Goal: Obtain resource: Obtain resource

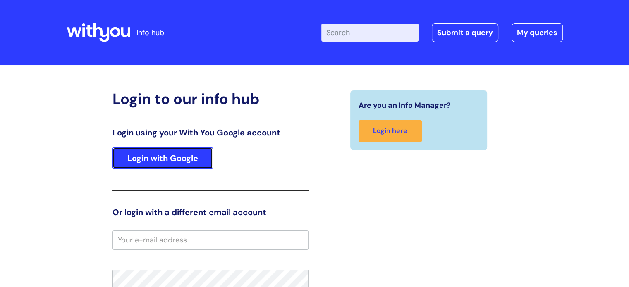
click at [182, 161] on link "Login with Google" at bounding box center [162, 159] width 100 height 22
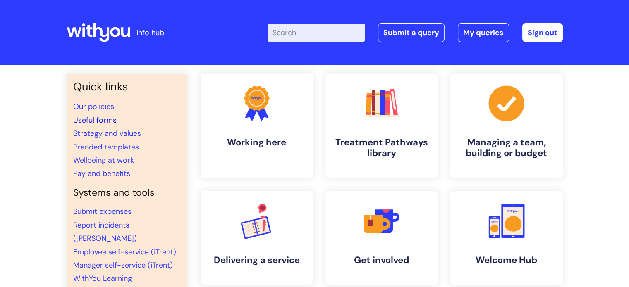
click at [108, 119] on link "Useful forms" at bounding box center [94, 120] width 43 height 10
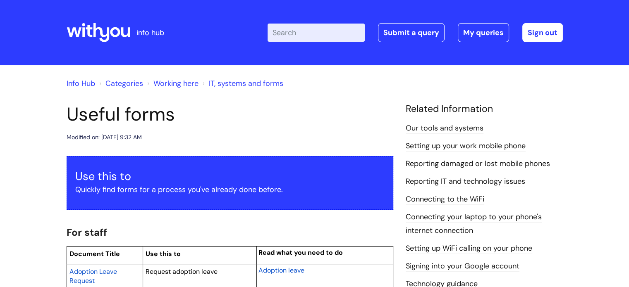
click at [311, 34] on input "Enter your search term here..." at bounding box center [316, 33] width 97 height 18
type input "appraisal"
click button "Search" at bounding box center [0, 0] width 0 height 0
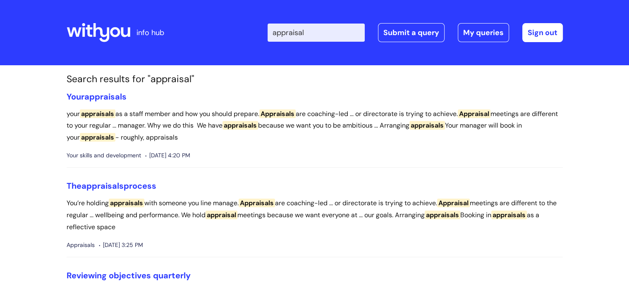
click at [332, 33] on input "appraisal" at bounding box center [316, 33] width 97 height 18
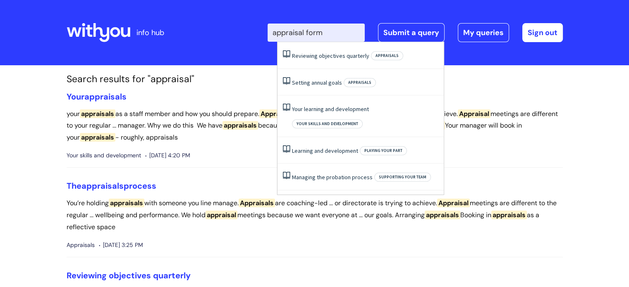
type input "appraisal form"
click button "Search" at bounding box center [0, 0] width 0 height 0
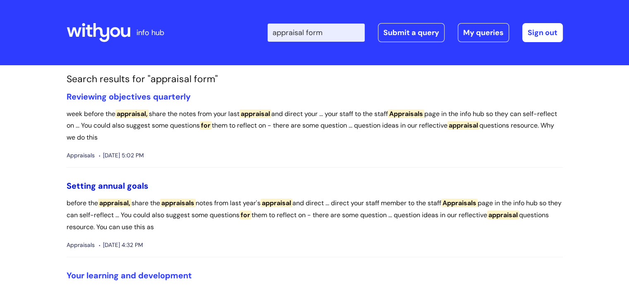
click at [98, 186] on link "Setting annual goals" at bounding box center [108, 186] width 82 height 11
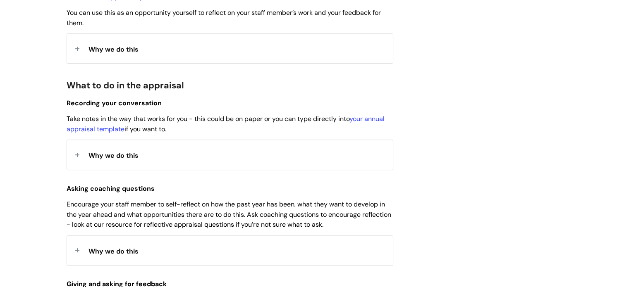
scroll to position [289, 0]
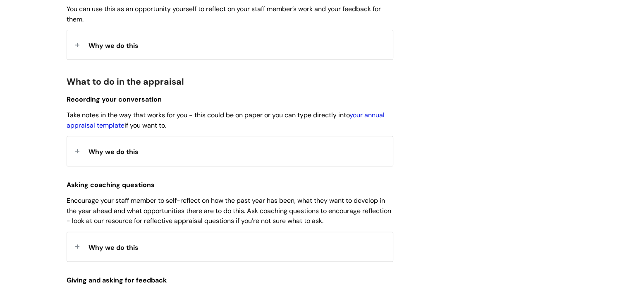
click at [377, 114] on link "your annual appraisal template" at bounding box center [226, 120] width 318 height 19
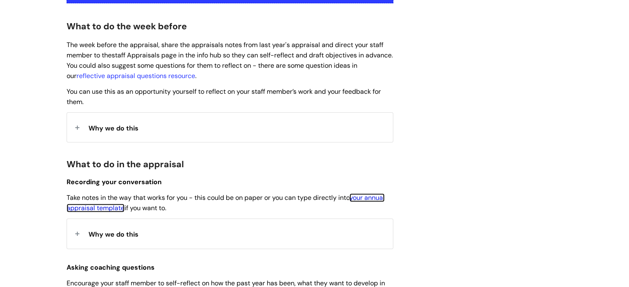
scroll to position [0, 0]
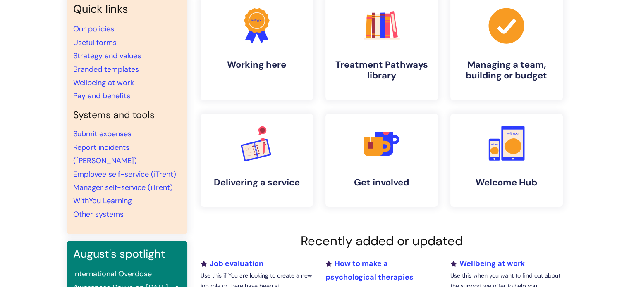
scroll to position [165, 0]
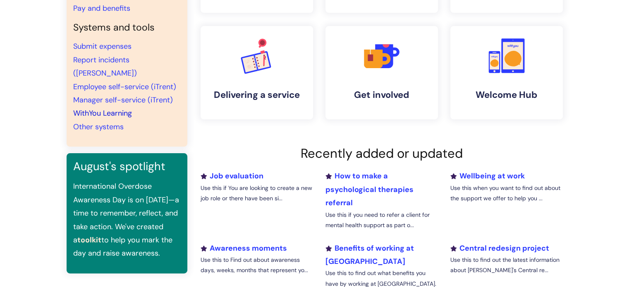
click at [120, 108] on link "WithYou Learning" at bounding box center [102, 113] width 59 height 10
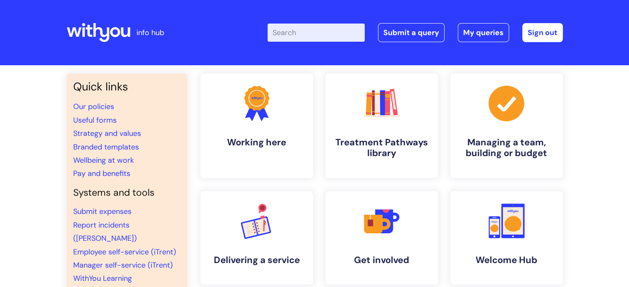
scroll to position [83, 0]
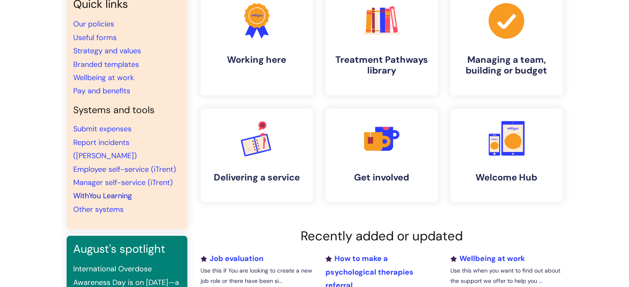
click at [113, 191] on link "WithYou Learning" at bounding box center [102, 196] width 59 height 10
